Goal: Information Seeking & Learning: Learn about a topic

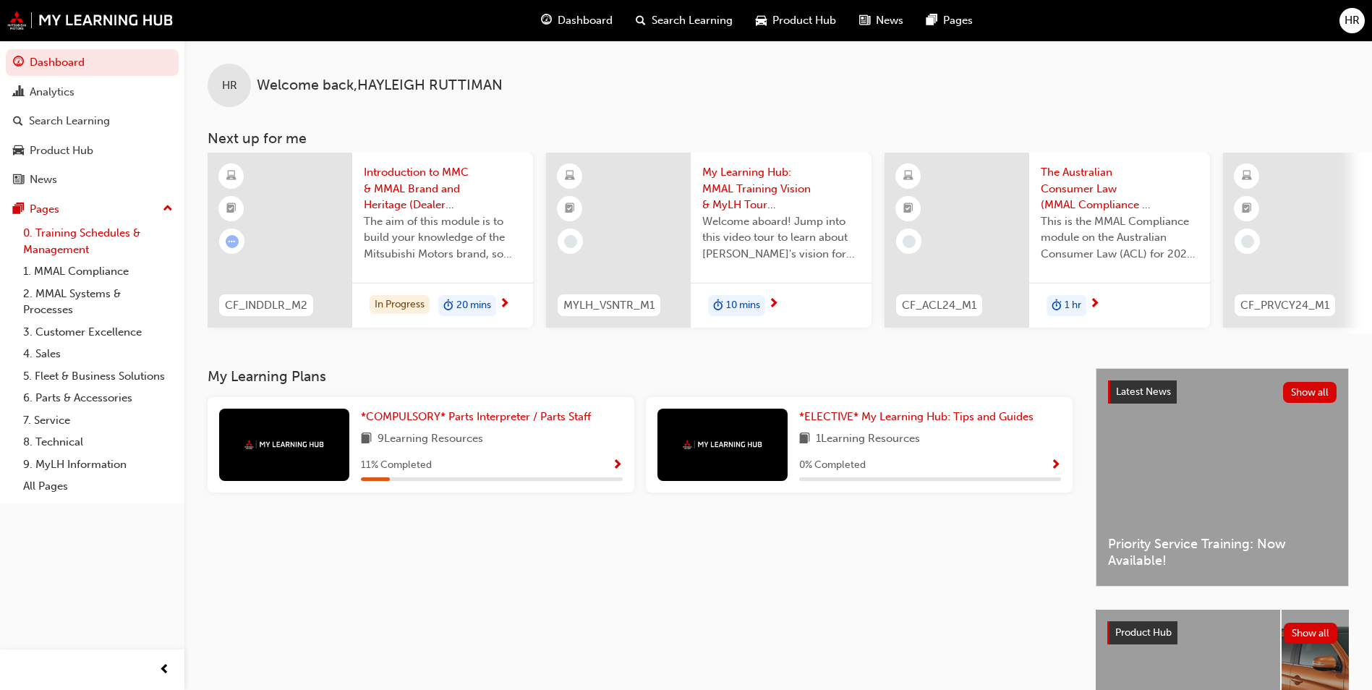
click at [71, 234] on link "0. Training Schedules & Management" at bounding box center [97, 241] width 161 height 38
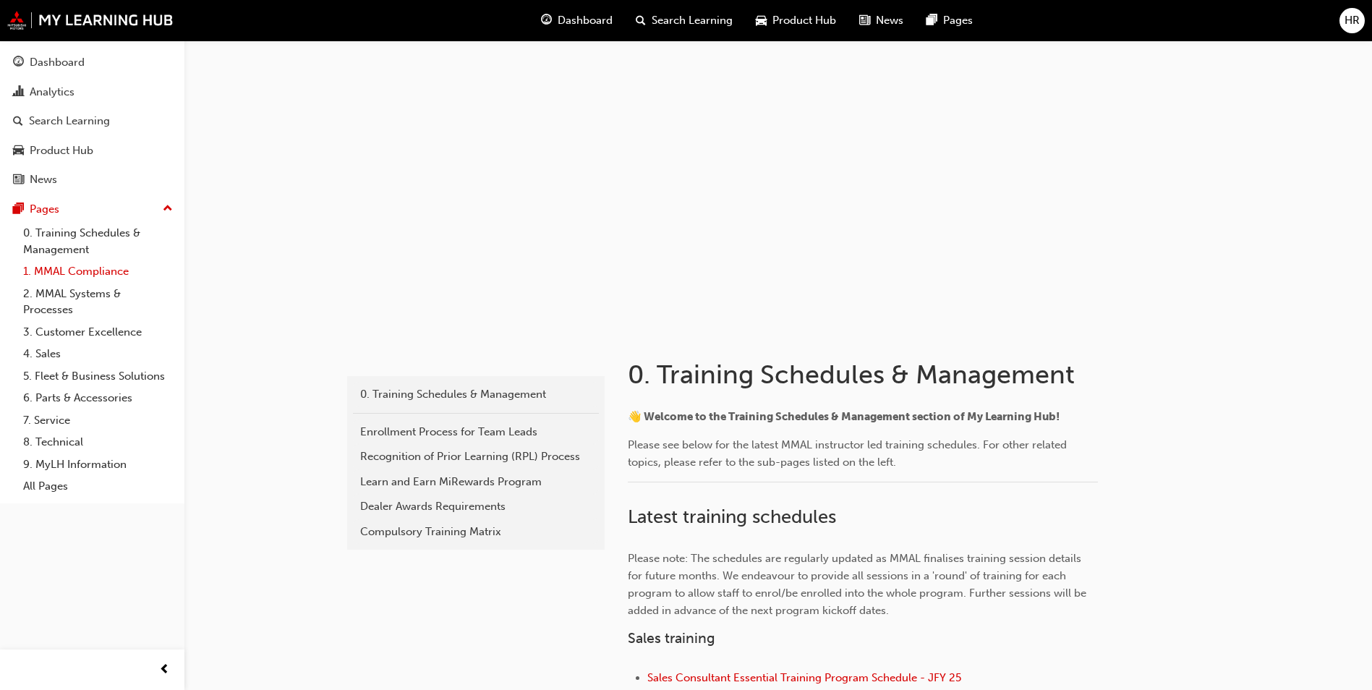
click at [69, 272] on link "1. MMAL Compliance" at bounding box center [97, 271] width 161 height 22
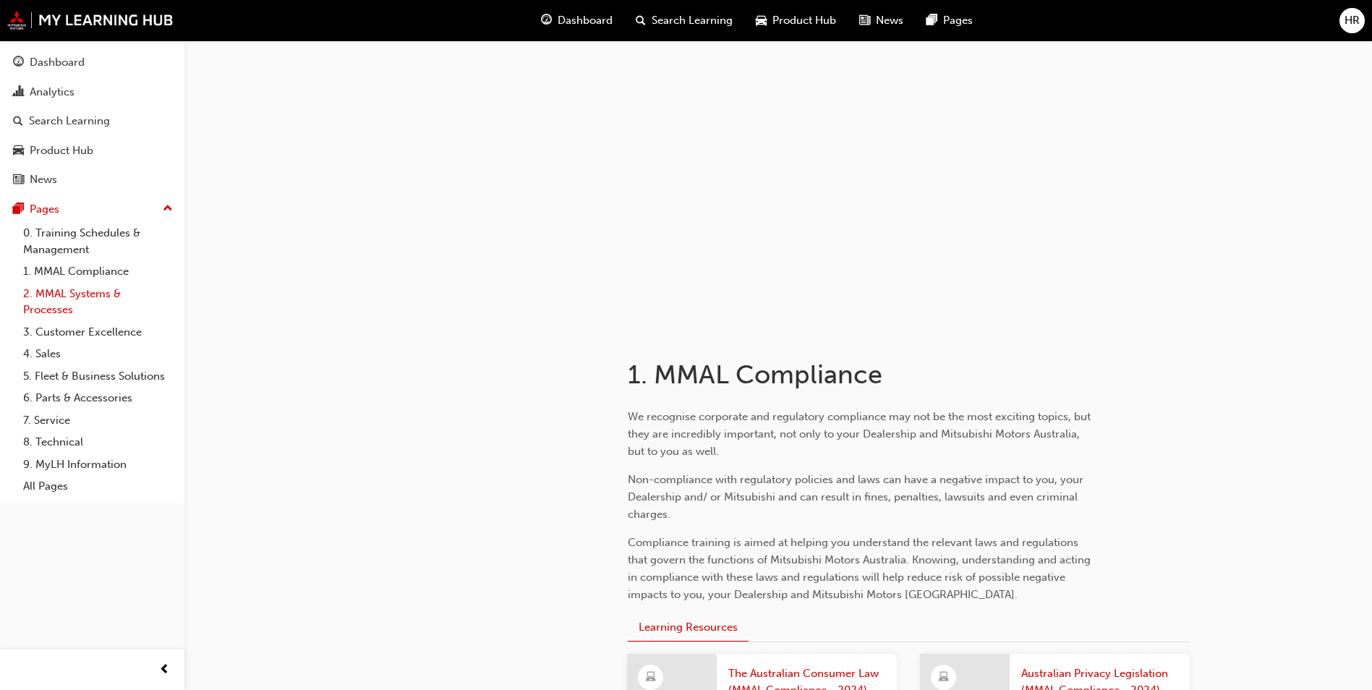
click at [97, 297] on link "2. MMAL Systems & Processes" at bounding box center [97, 302] width 161 height 38
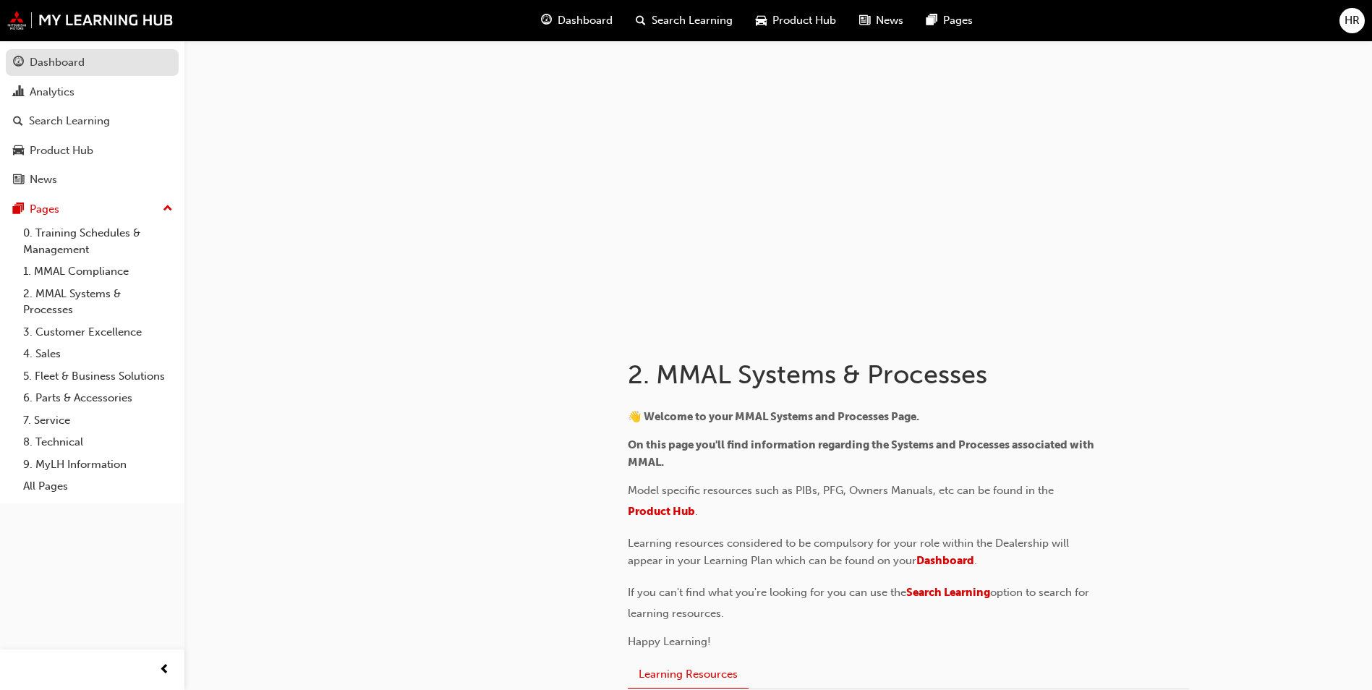
click at [88, 59] on div "Dashboard" at bounding box center [92, 63] width 158 height 18
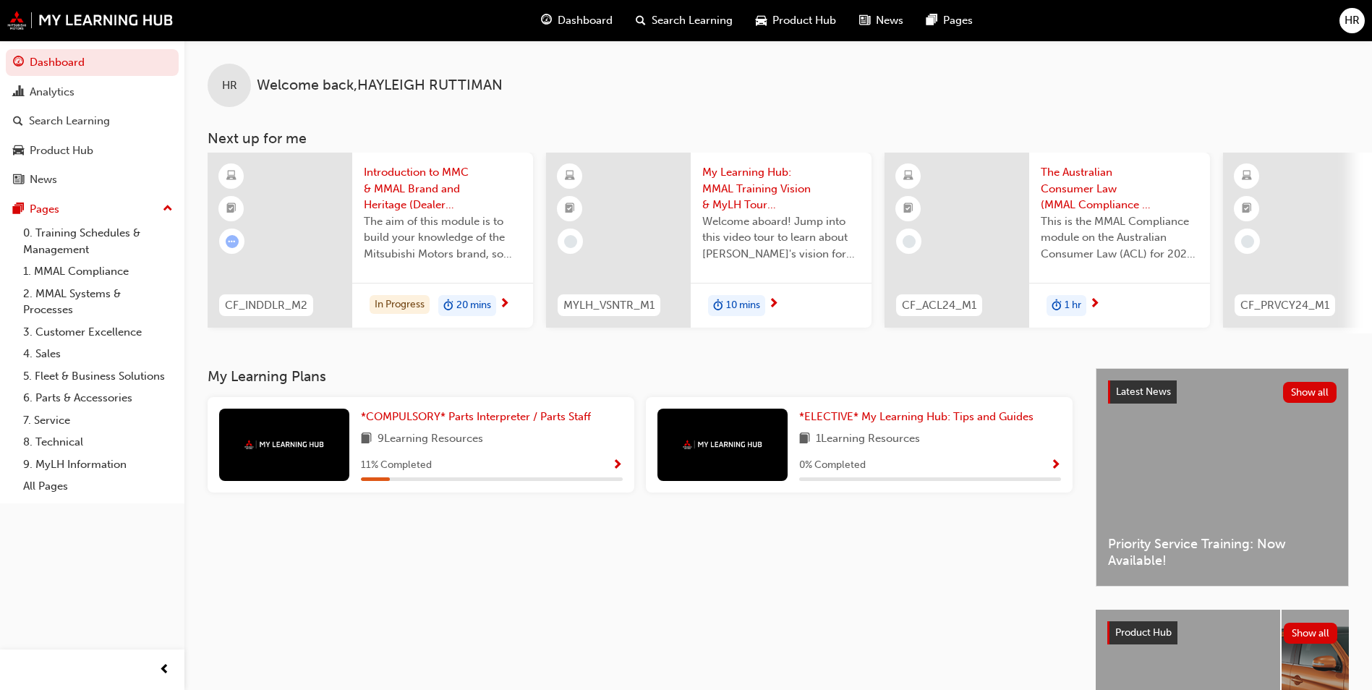
click at [507, 298] on span "next-icon" at bounding box center [504, 304] width 11 height 13
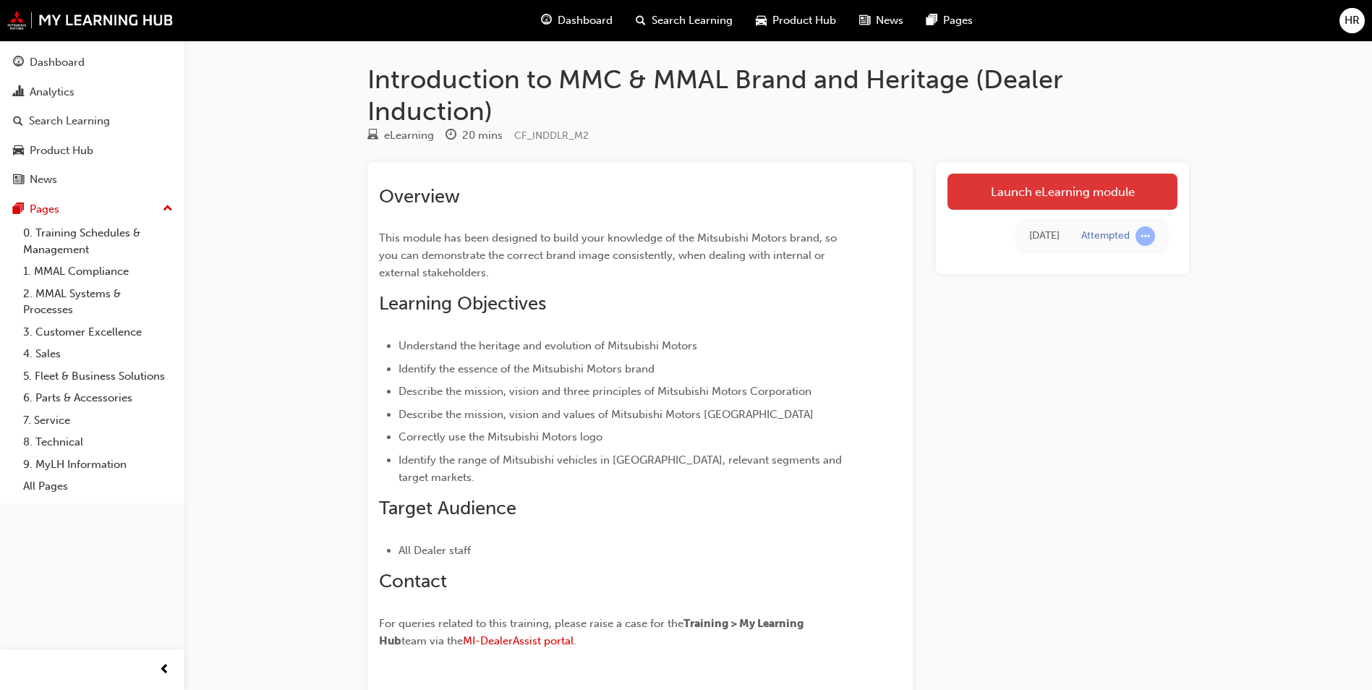
click at [1011, 198] on link "Launch eLearning module" at bounding box center [1063, 192] width 230 height 36
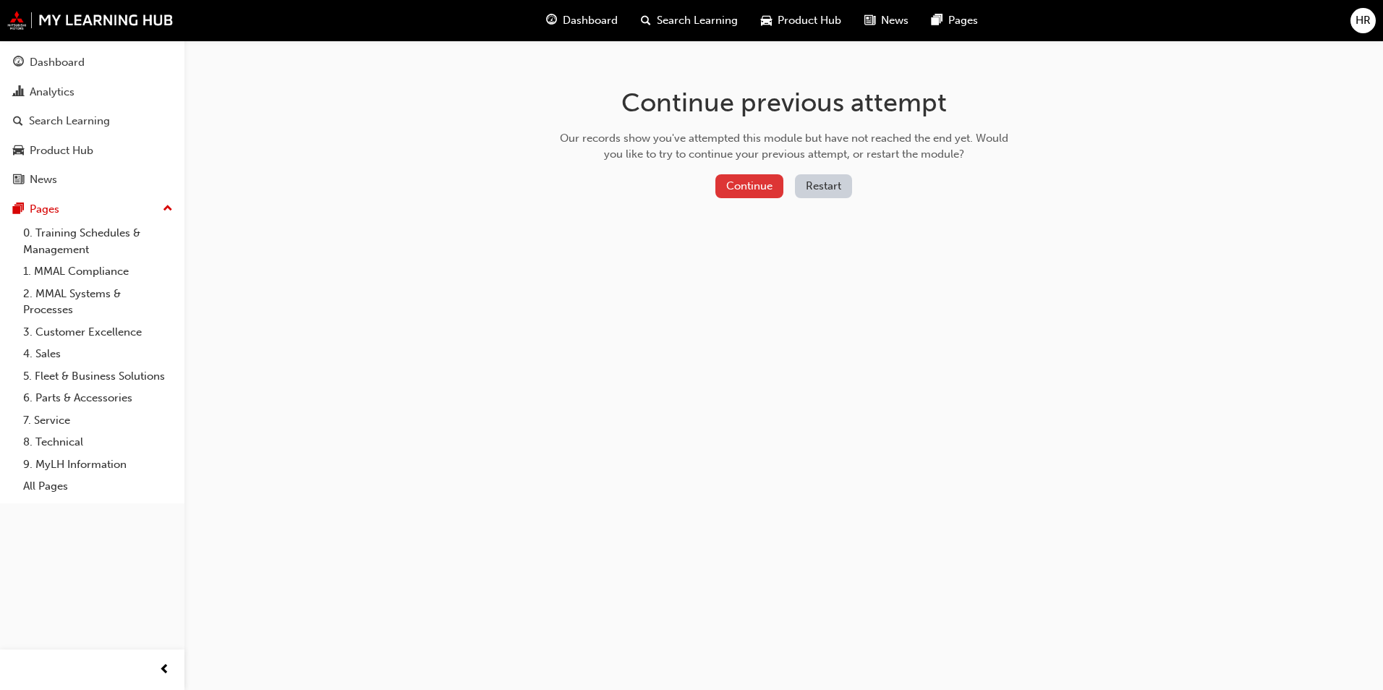
click at [739, 186] on button "Continue" at bounding box center [750, 186] width 68 height 24
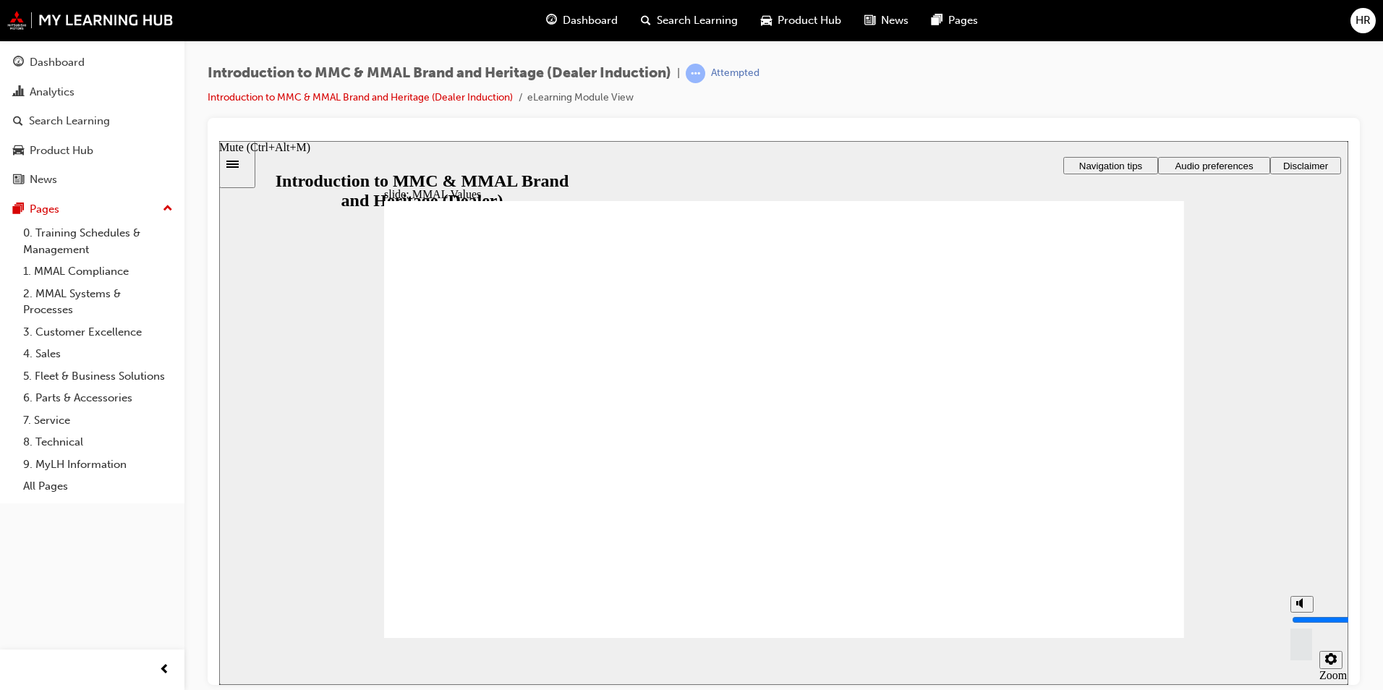
click at [1298, 655] on div "misc controls" at bounding box center [1302, 639] width 22 height 54
drag, startPoint x: 1304, startPoint y: 614, endPoint x: 1304, endPoint y: 627, distance: 12.3
click at [1304, 625] on input "volume" at bounding box center [1338, 620] width 93 height 12
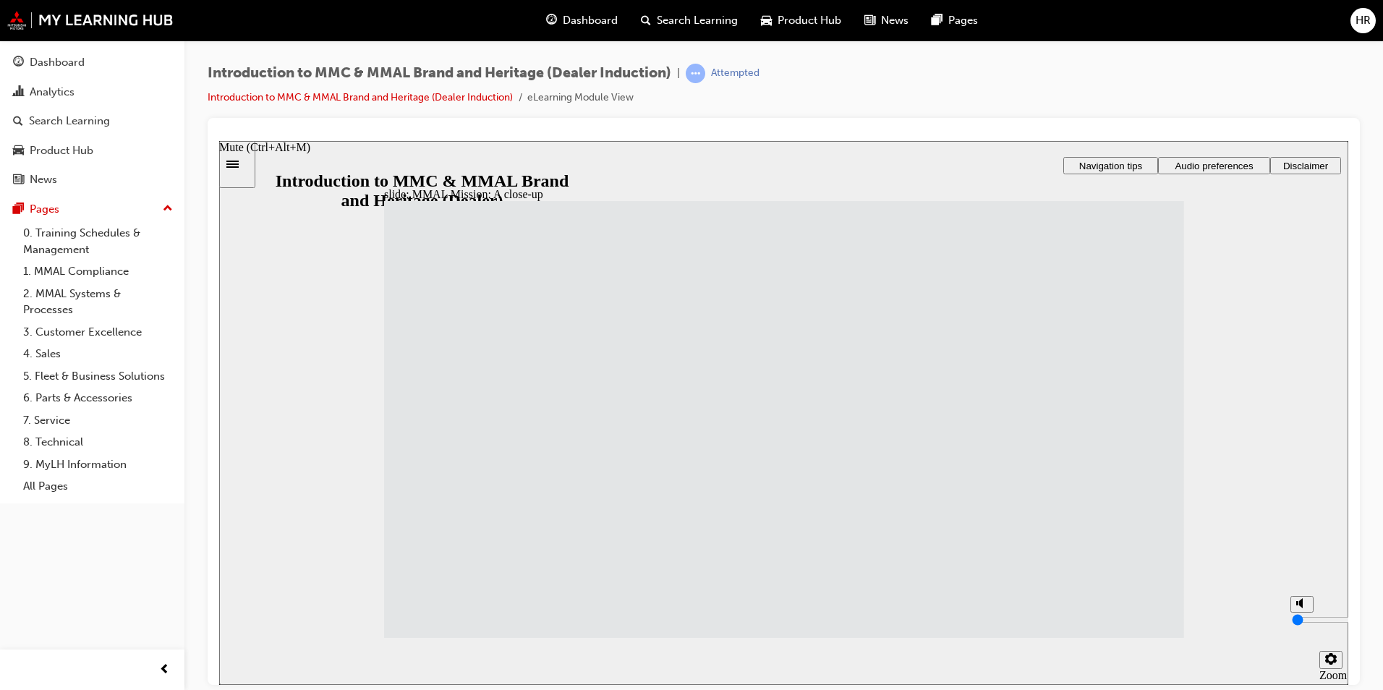
drag, startPoint x: 1304, startPoint y: 632, endPoint x: 1301, endPoint y: 654, distance: 22.6
type input "0"
click at [1302, 625] on input "volume" at bounding box center [1338, 620] width 93 height 12
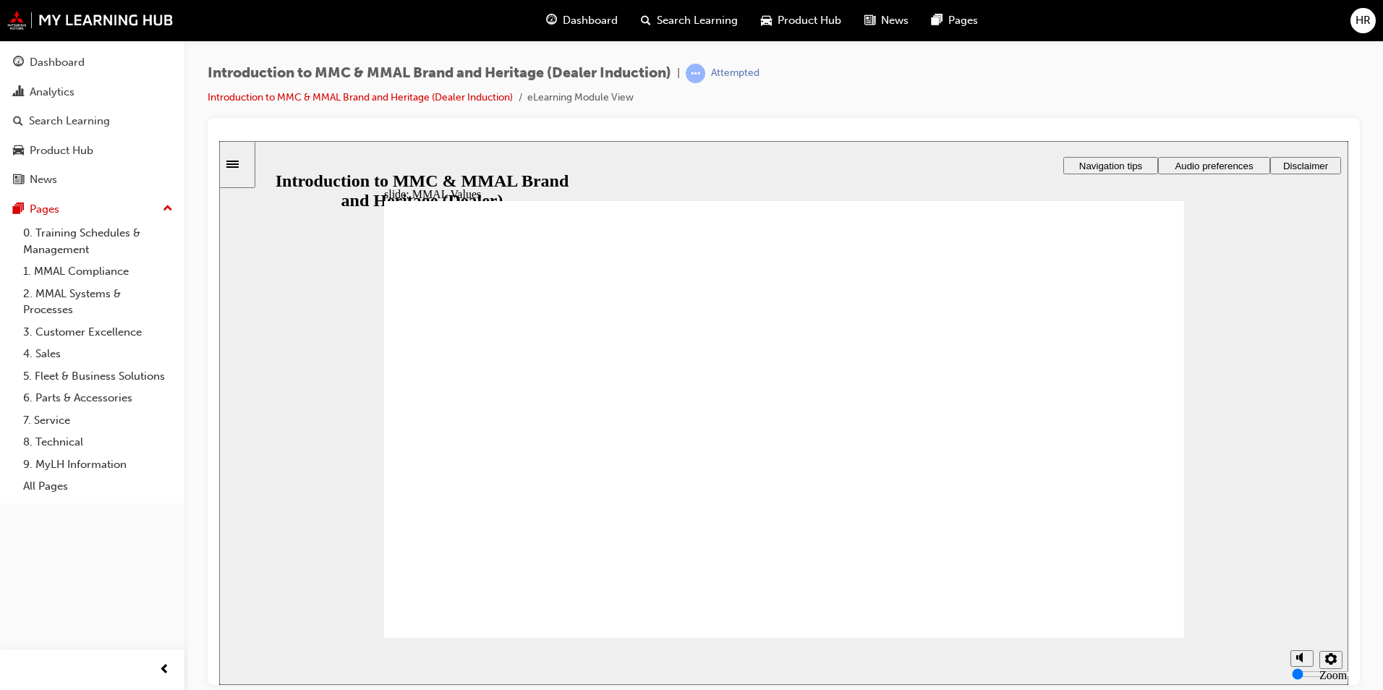
drag, startPoint x: 979, startPoint y: 402, endPoint x: 1097, endPoint y: 448, distance: 126.7
